Goal: Task Accomplishment & Management: Use online tool/utility

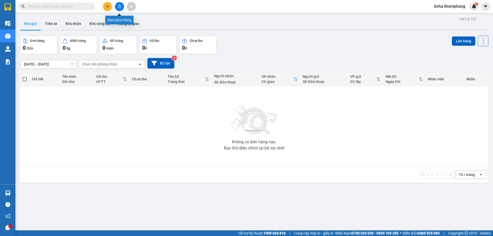
click at [118, 9] on button at bounding box center [119, 6] width 9 height 9
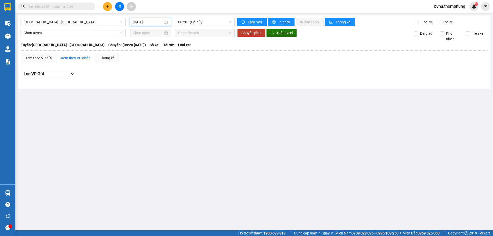
click at [153, 22] on input "15/10/2025" at bounding box center [148, 22] width 31 height 6
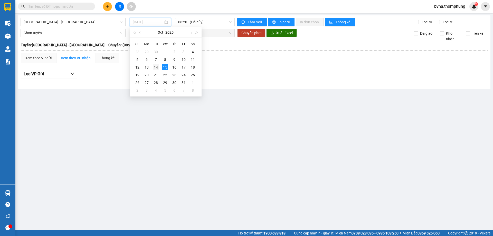
click at [156, 67] on div "14" at bounding box center [156, 67] width 6 height 6
type input "14/10/2025"
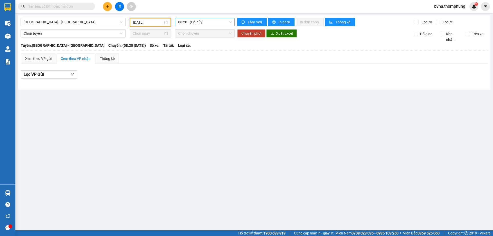
click at [208, 24] on span "08:20 - (Đã hủy)" at bounding box center [204, 22] width 53 height 8
click at [190, 82] on div "16:30" at bounding box center [198, 82] width 40 height 6
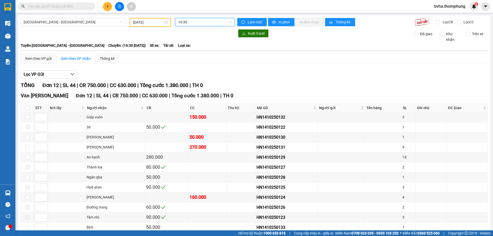
click at [204, 25] on span "16:30" at bounding box center [204, 22] width 53 height 8
click at [194, 88] on div "18:30" at bounding box center [197, 90] width 40 height 6
